Goal: Navigation & Orientation: Find specific page/section

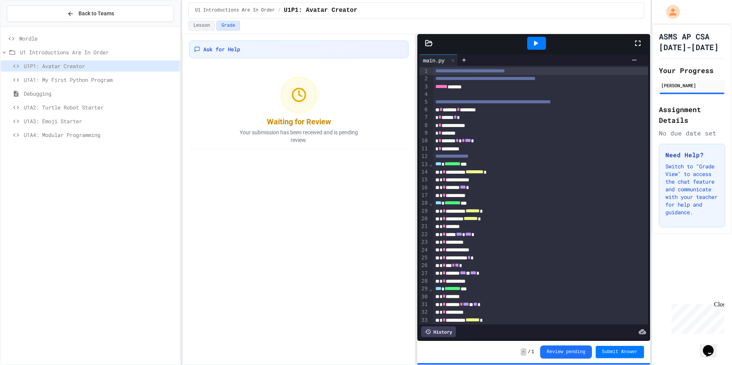
drag, startPoint x: 108, startPoint y: 132, endPoint x: 85, endPoint y: 23, distance: 111.7
click at [105, 132] on span "U1A4: Modular Programming" at bounding box center [100, 135] width 153 height 8
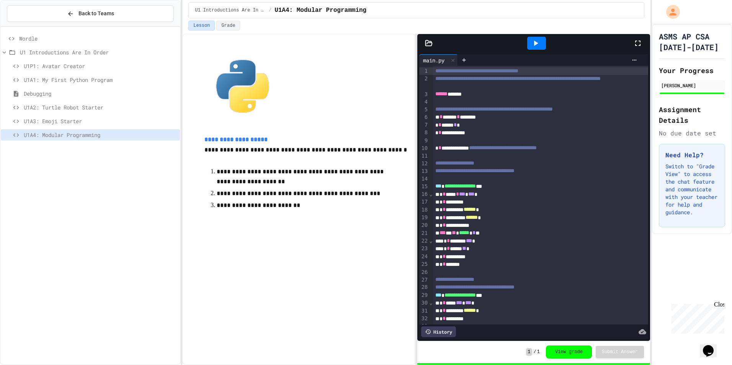
click at [96, 66] on span "U1P1: Avatar Creator" at bounding box center [100, 66] width 153 height 8
